Goal: Information Seeking & Learning: Learn about a topic

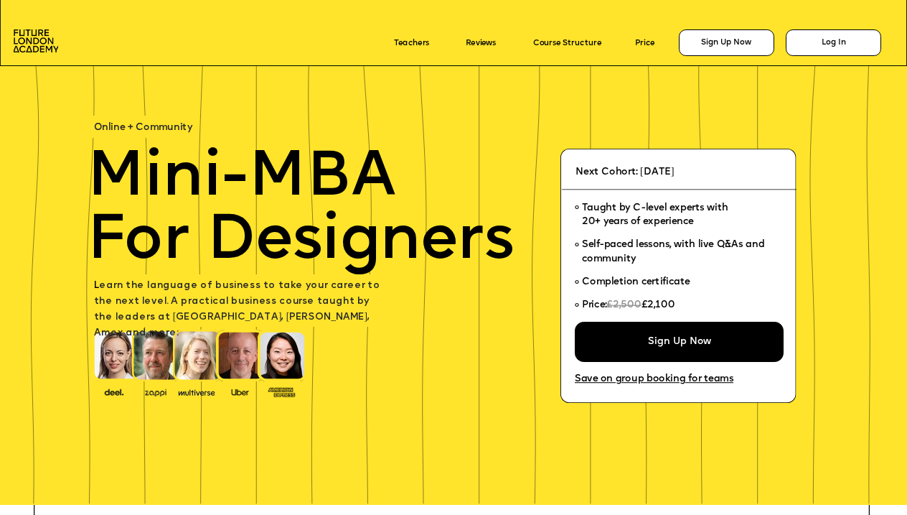
click at [697, 57] on icon at bounding box center [453, 31] width 907 height 70
drag, startPoint x: 358, startPoint y: 337, endPoint x: 376, endPoint y: 341, distance: 18.5
click at [366, 342] on p at bounding box center [241, 350] width 295 height 16
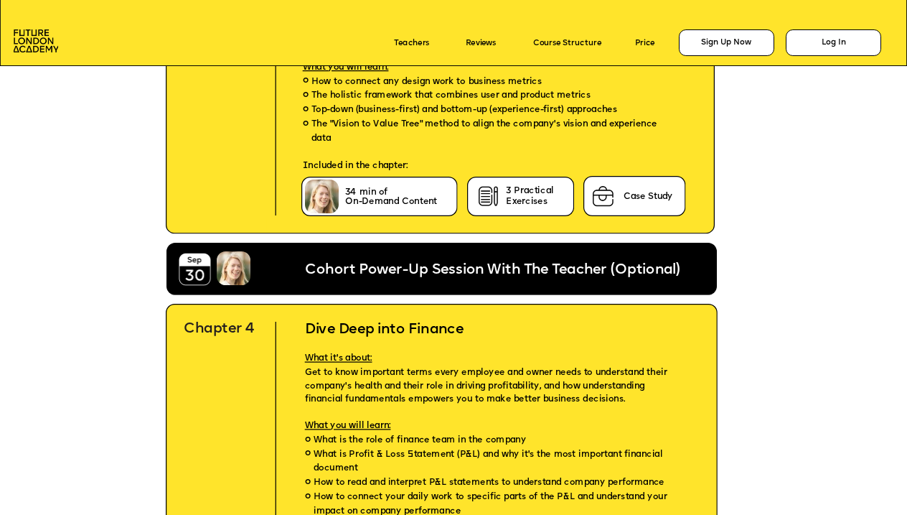
scroll to position [3718, 0]
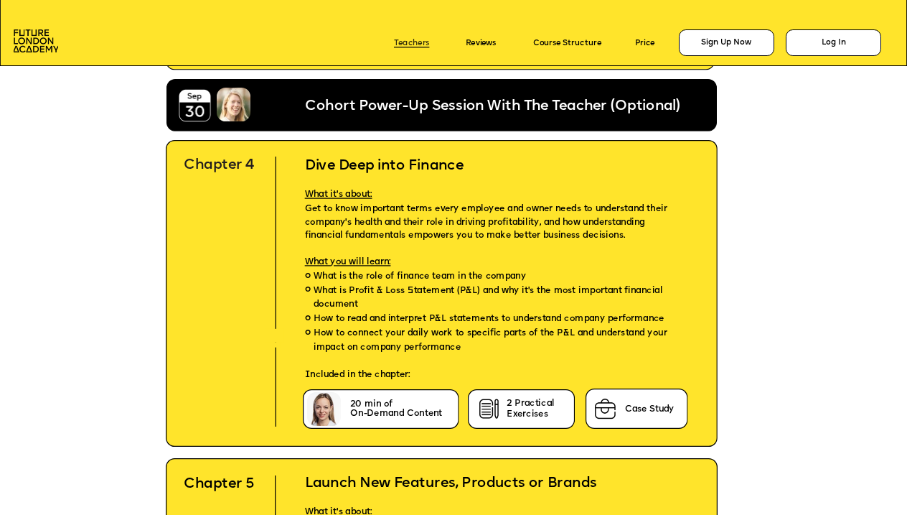
click at [424, 41] on link "Teachers" at bounding box center [411, 43] width 35 height 9
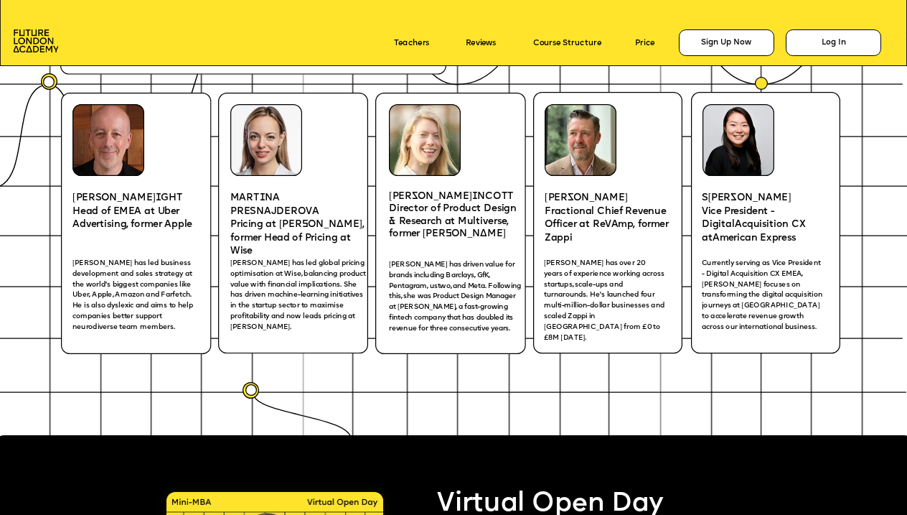
scroll to position [1847, 0]
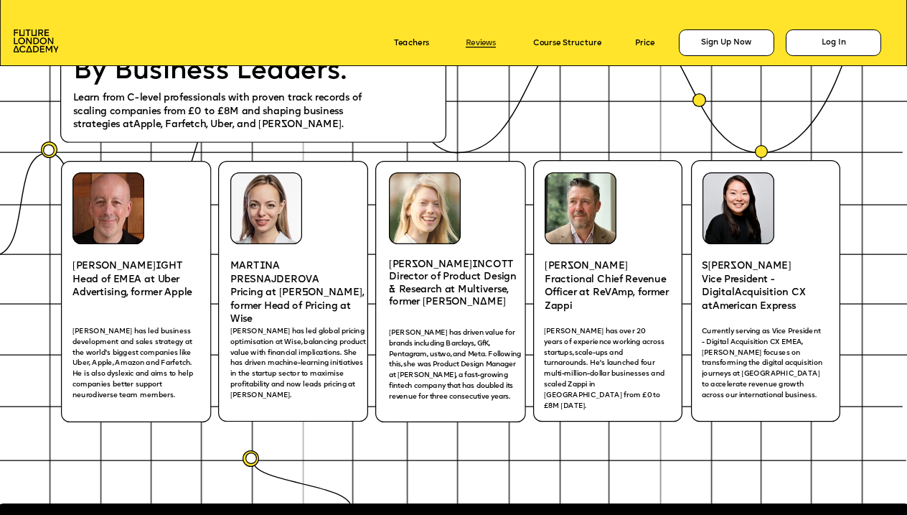
click at [483, 41] on link "Reviews" at bounding box center [481, 43] width 30 height 9
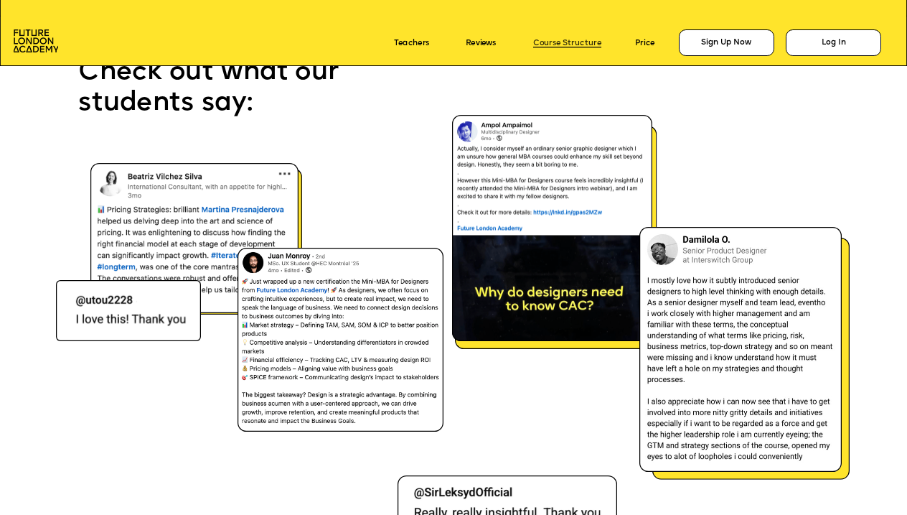
click at [575, 44] on link "Course Structure" at bounding box center [567, 43] width 68 height 9
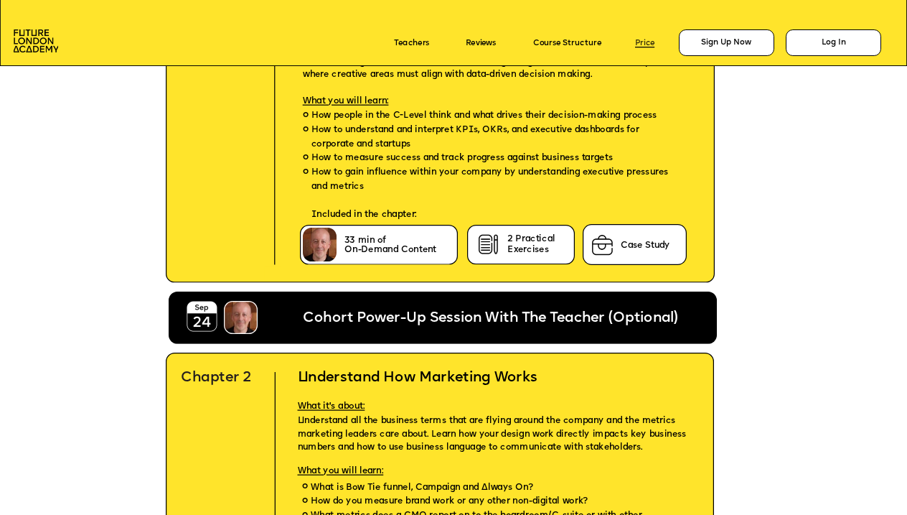
click at [641, 43] on link "Price" at bounding box center [644, 43] width 19 height 9
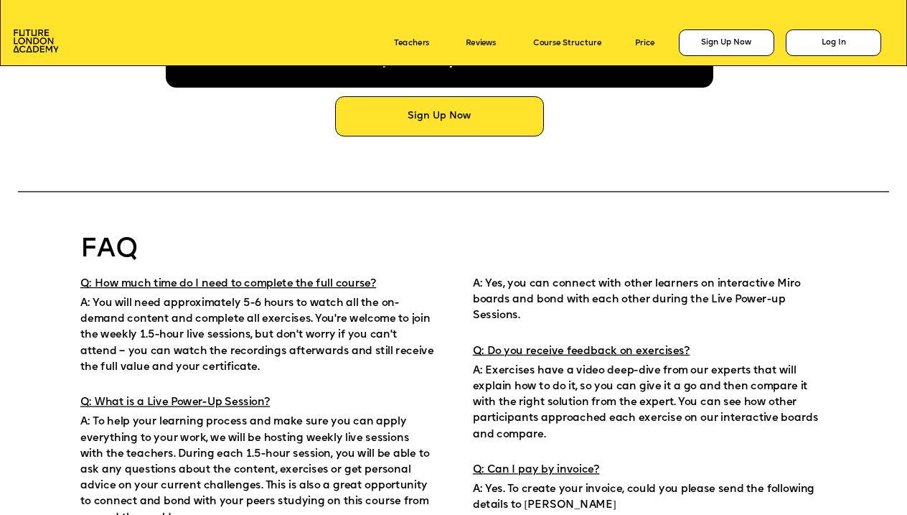
scroll to position [7490, 0]
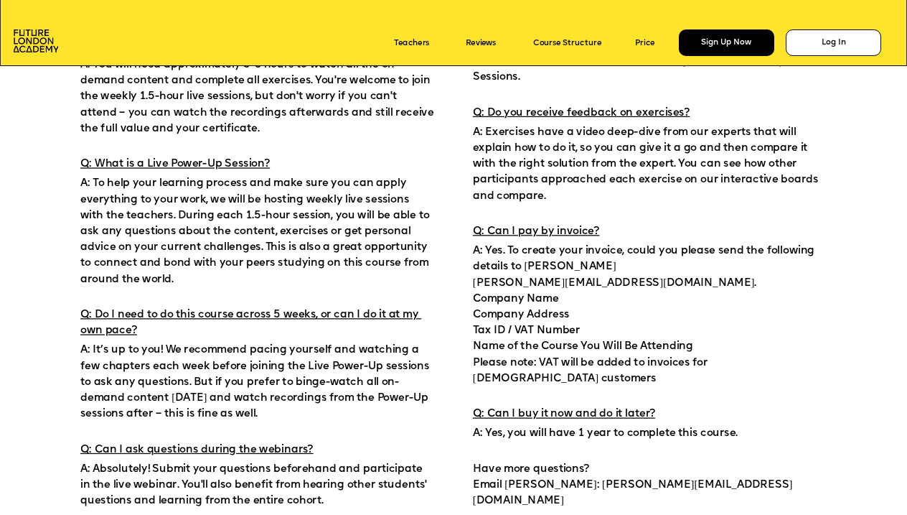
click at [721, 51] on div "Sign Up Now" at bounding box center [726, 42] width 95 height 27
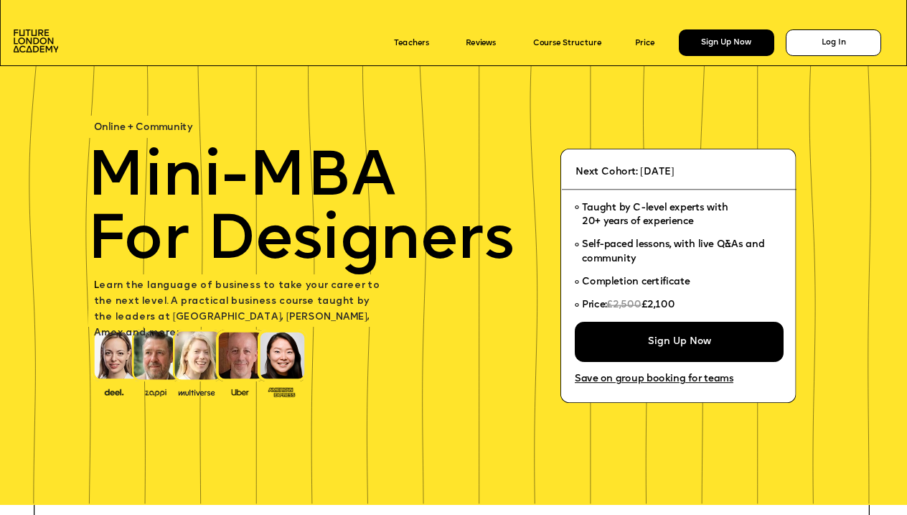
scroll to position [7490, 0]
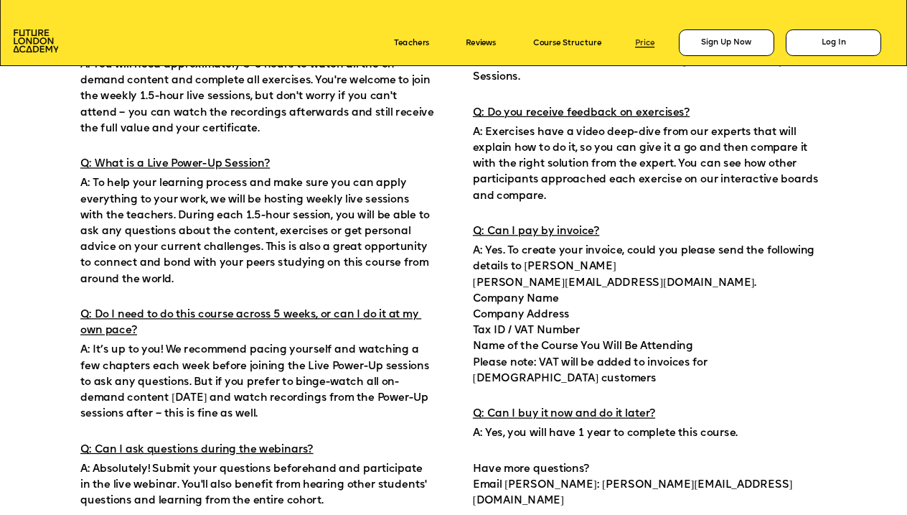
click at [641, 42] on link "Price" at bounding box center [644, 43] width 19 height 9
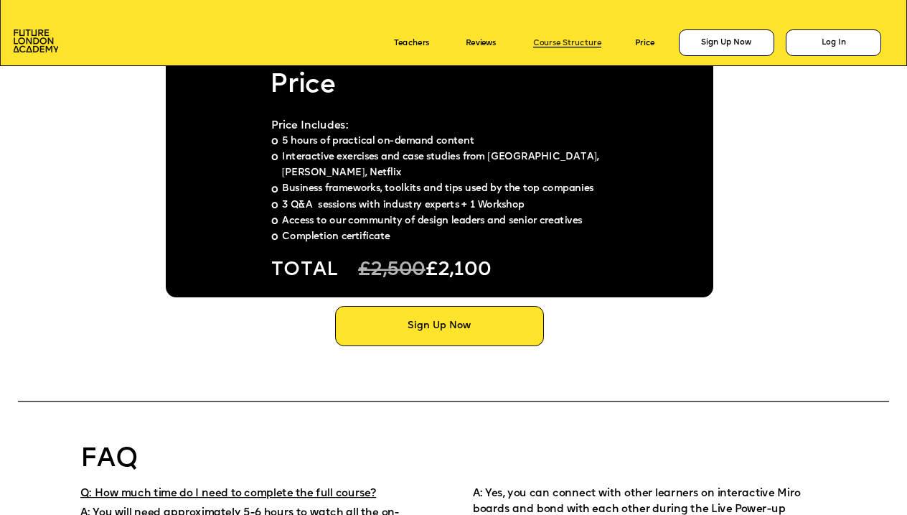
click at [583, 41] on link "Course Structure" at bounding box center [567, 43] width 68 height 9
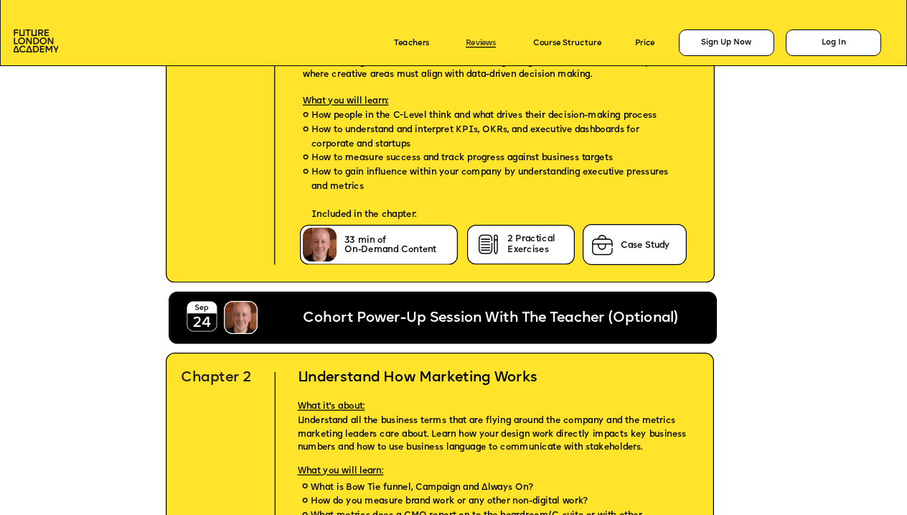
click at [496, 41] on link "Reviews" at bounding box center [481, 43] width 30 height 9
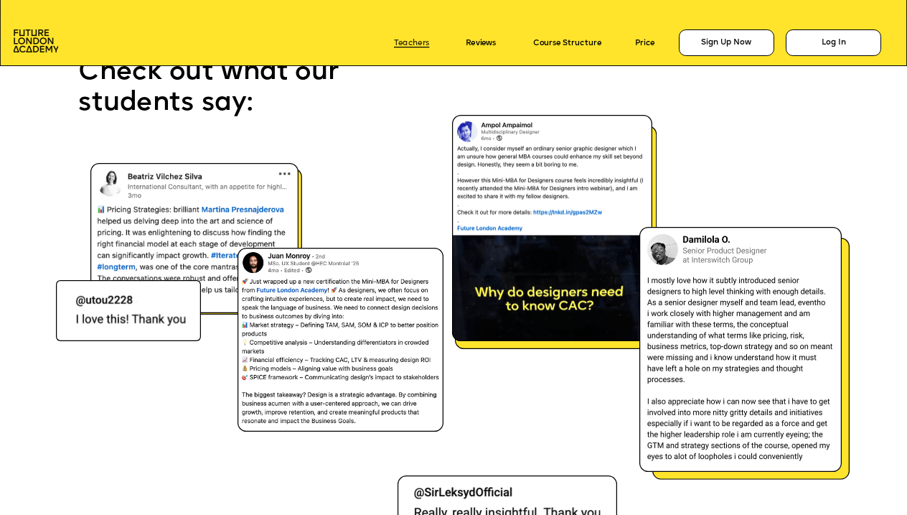
click at [419, 40] on link "Teachers" at bounding box center [411, 43] width 35 height 9
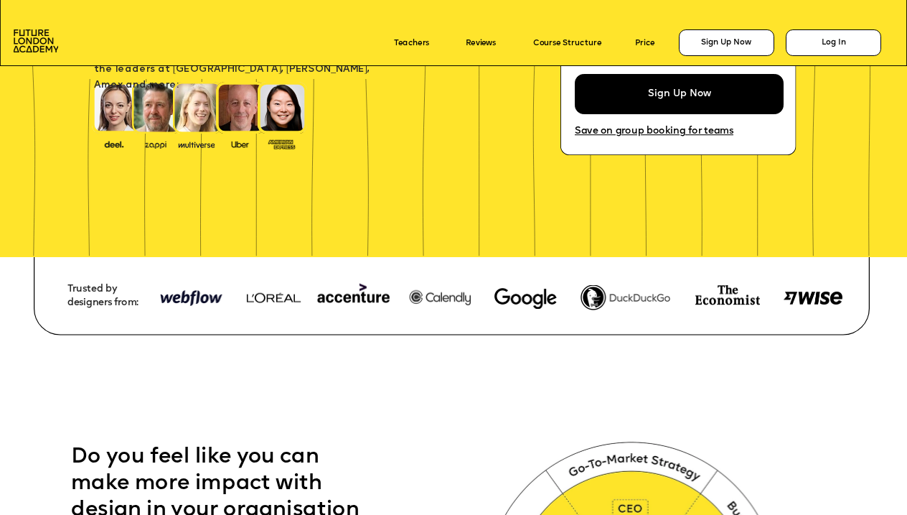
scroll to position [235, 0]
